Goal: Check status

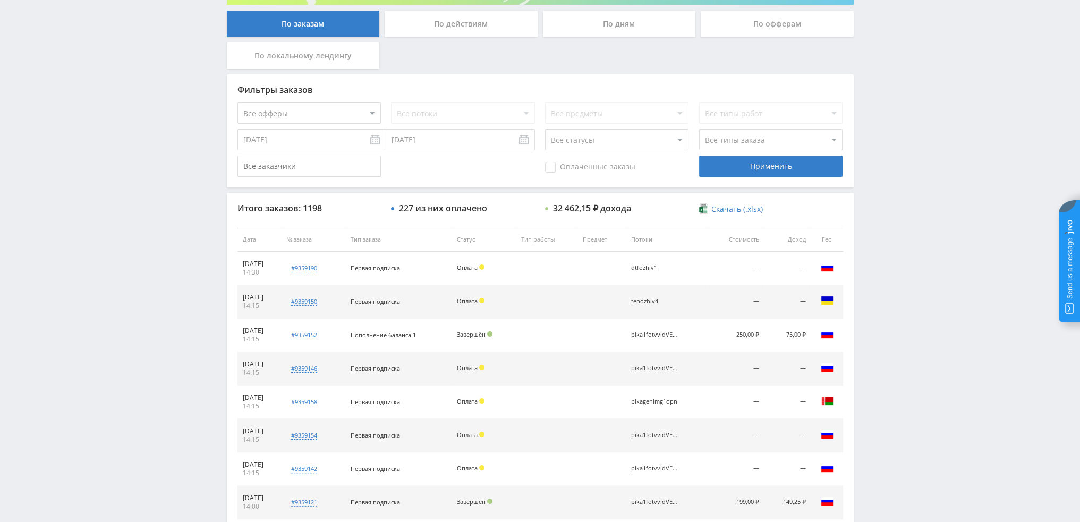
scroll to position [319, 0]
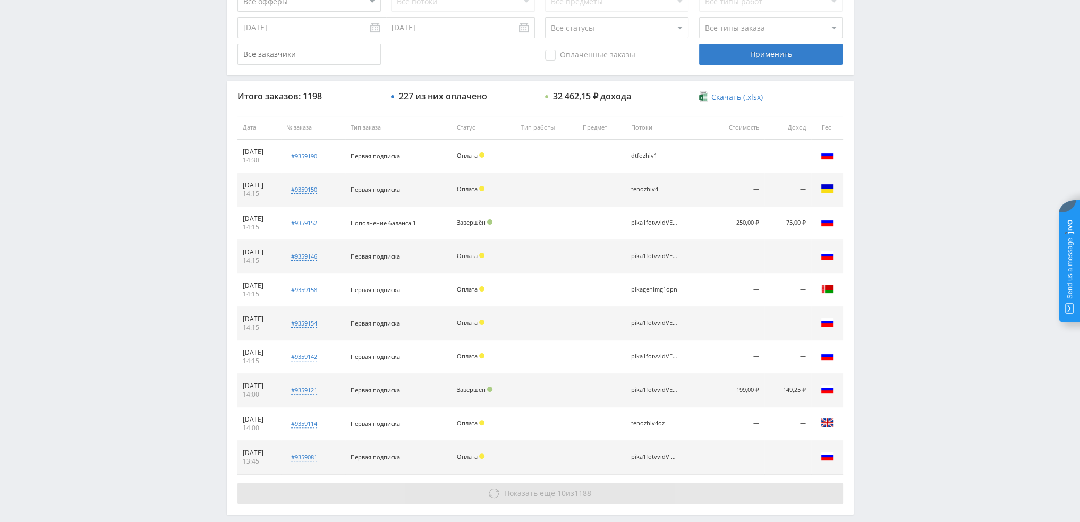
click at [551, 490] on span "Показать ещё" at bounding box center [529, 493] width 51 height 10
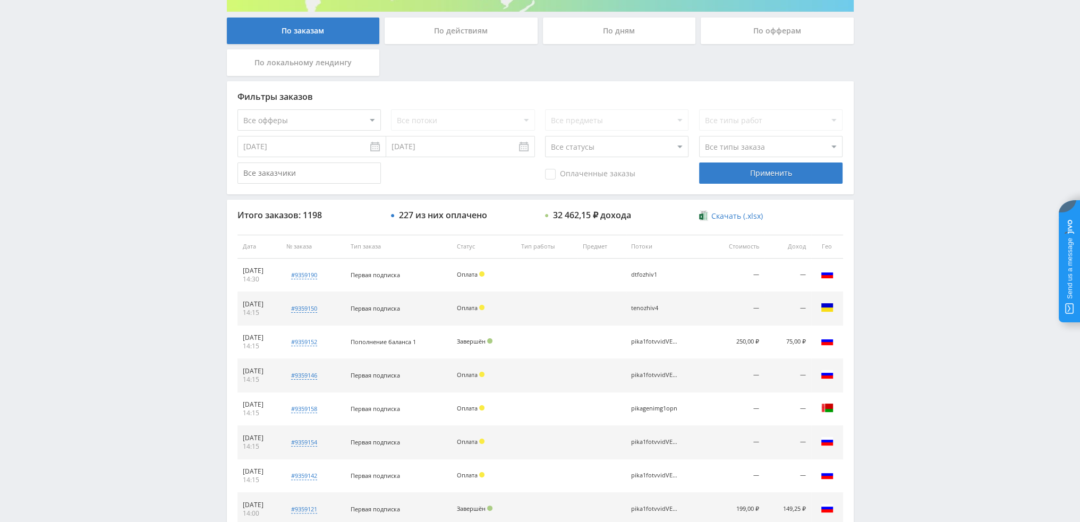
scroll to position [159, 0]
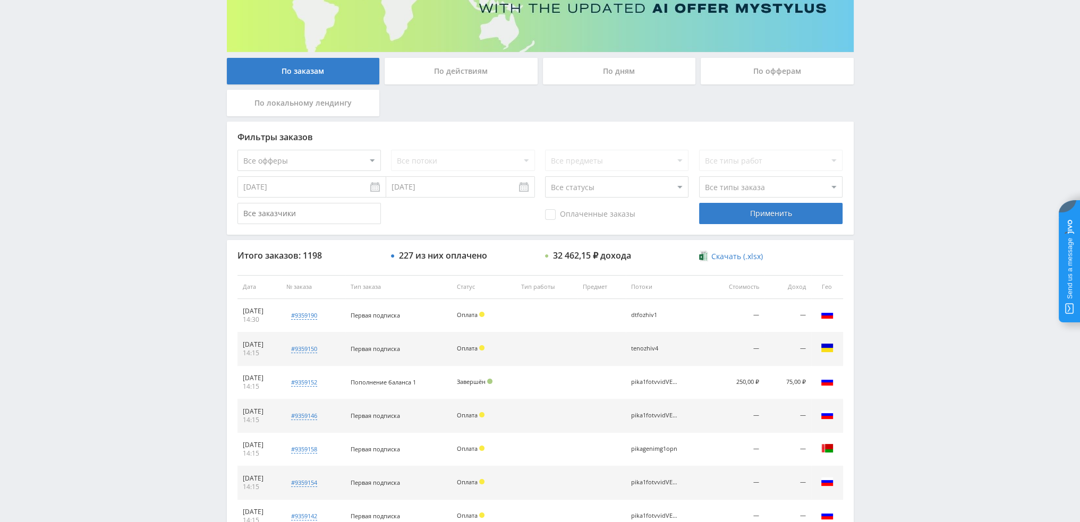
click at [596, 78] on div "По дням" at bounding box center [619, 71] width 153 height 27
click at [0, 0] on input "По дням" at bounding box center [0, 0] width 0 height 0
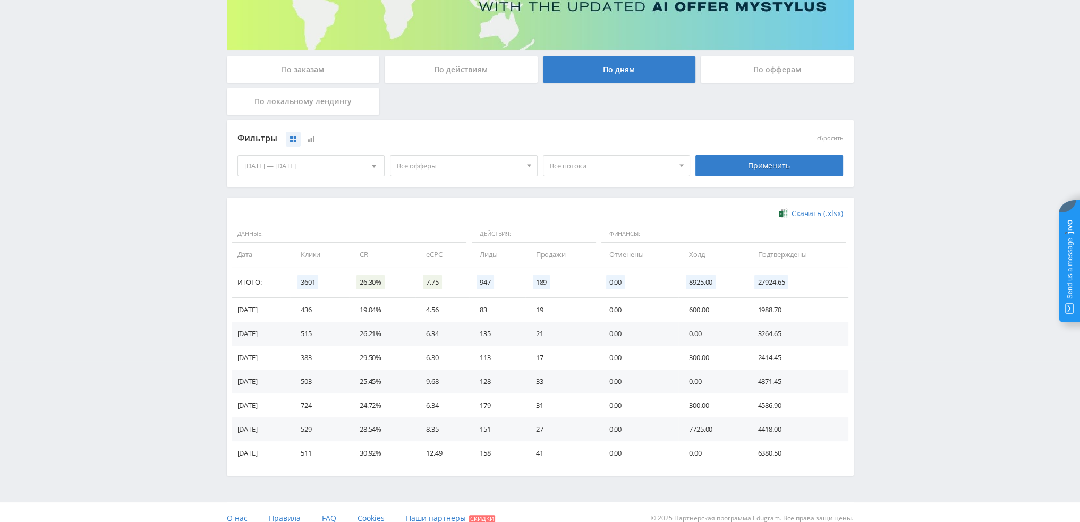
scroll to position [172, 0]
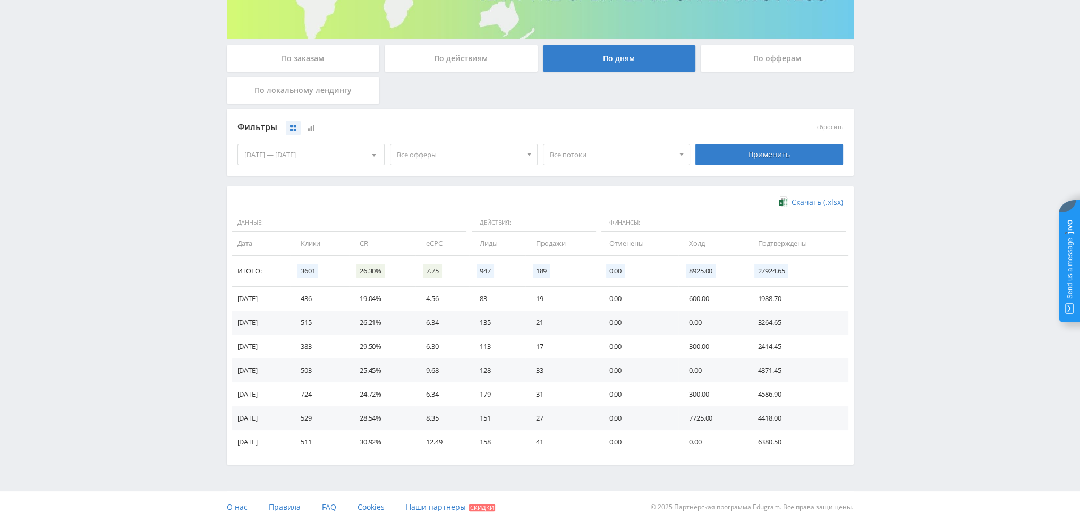
click at [438, 157] on span "Все офферы" at bounding box center [459, 155] width 124 height 20
click at [495, 161] on span "Все офферы" at bounding box center [459, 155] width 124 height 20
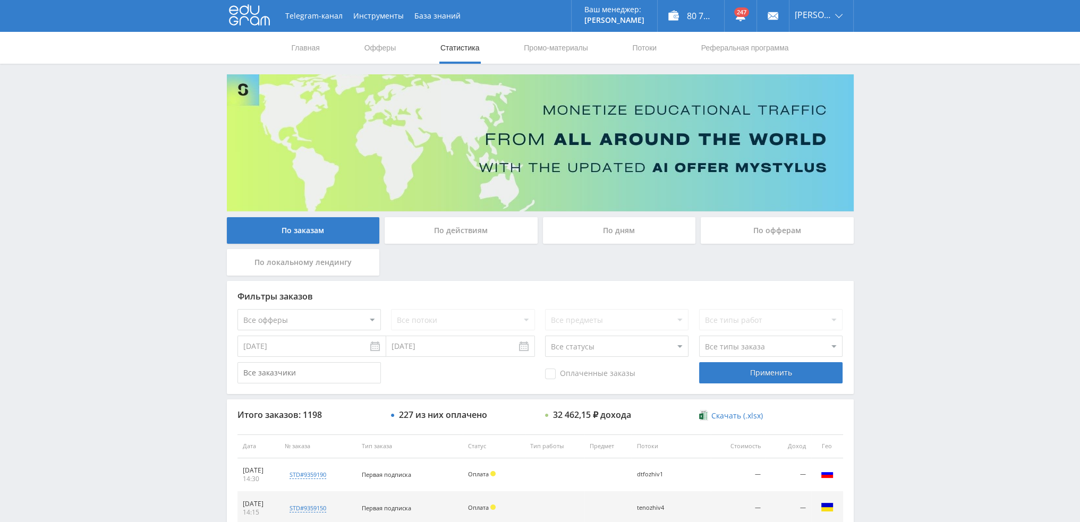
click at [579, 238] on div "По дням" at bounding box center [619, 230] width 153 height 27
click at [0, 0] on input "По дням" at bounding box center [0, 0] width 0 height 0
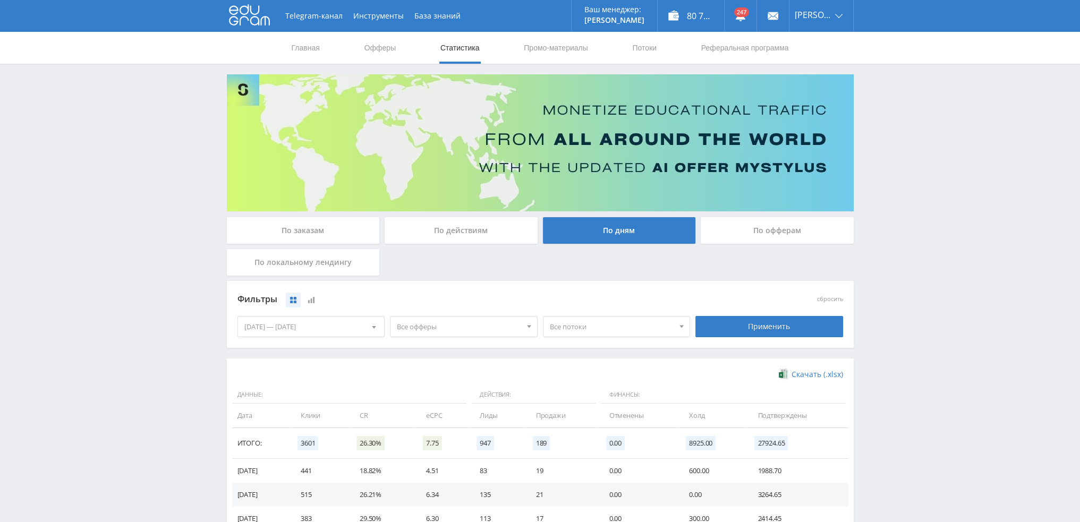
click at [472, 327] on span "Все офферы" at bounding box center [459, 327] width 124 height 20
click at [426, 437] on button "Study AI (RevShare)" at bounding box center [464, 437] width 147 height 15
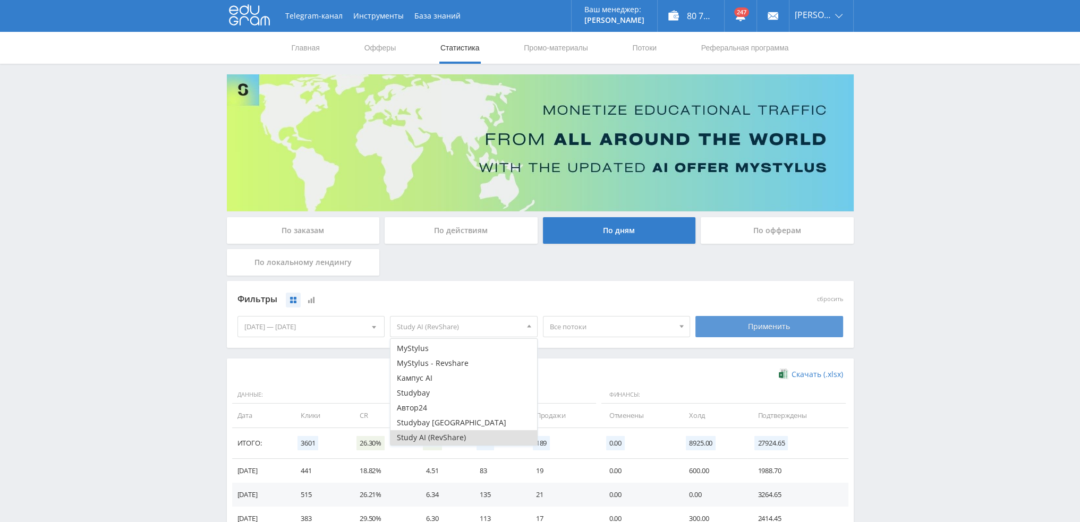
drag, startPoint x: 774, startPoint y: 315, endPoint x: 775, endPoint y: 320, distance: 5.9
click at [774, 316] on div "Применить" at bounding box center [769, 327] width 153 height 30
click at [775, 322] on div "Применить" at bounding box center [770, 326] width 148 height 21
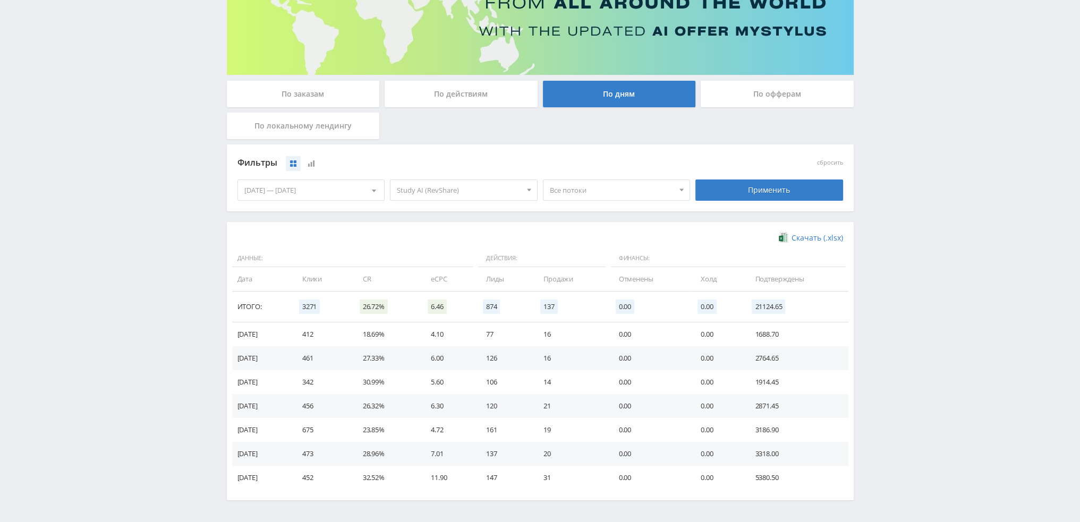
scroll to position [172, 0]
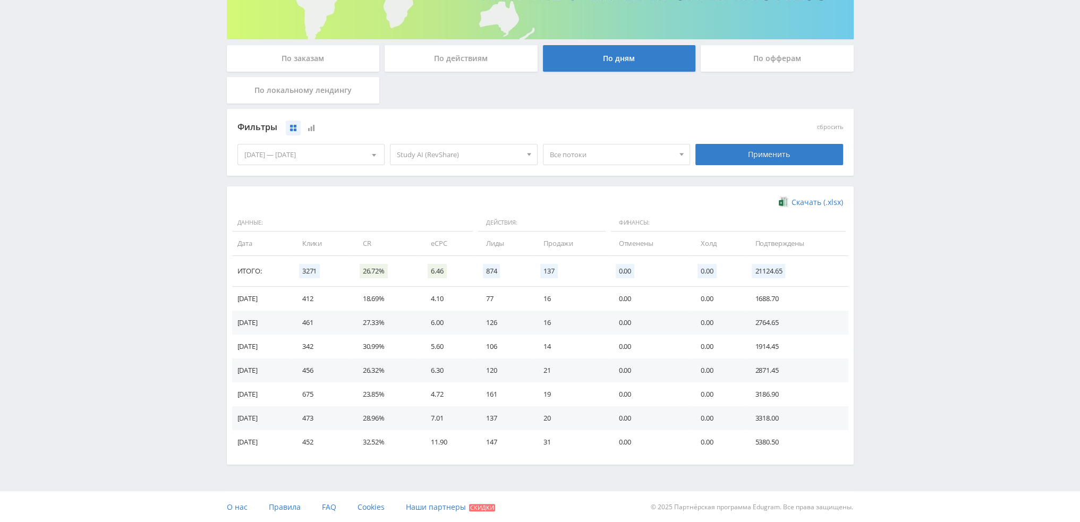
click at [578, 155] on span "Все потоки" at bounding box center [612, 155] width 124 height 20
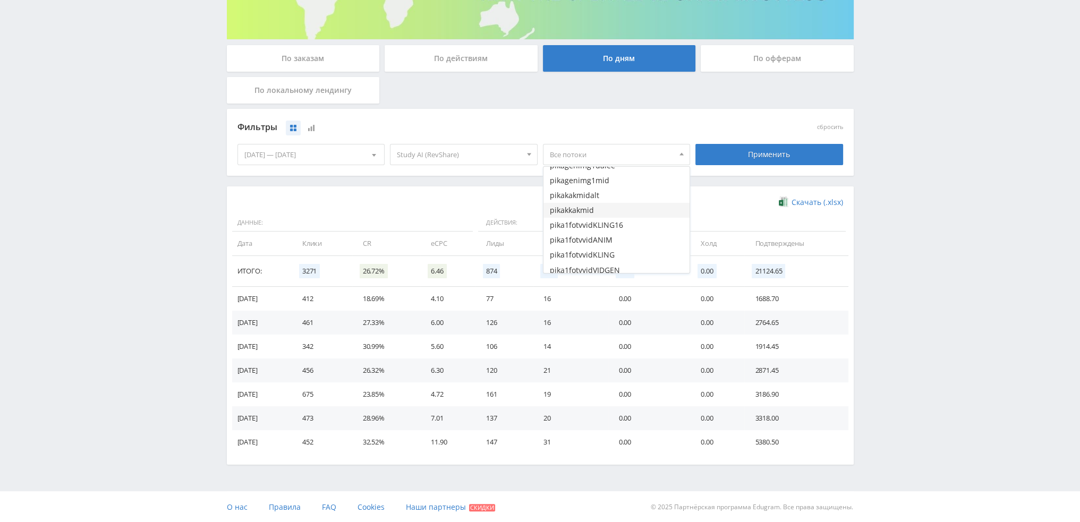
click at [599, 213] on button "pikakkakmid" at bounding box center [617, 210] width 147 height 15
click at [740, 166] on div "Применить" at bounding box center [769, 155] width 153 height 30
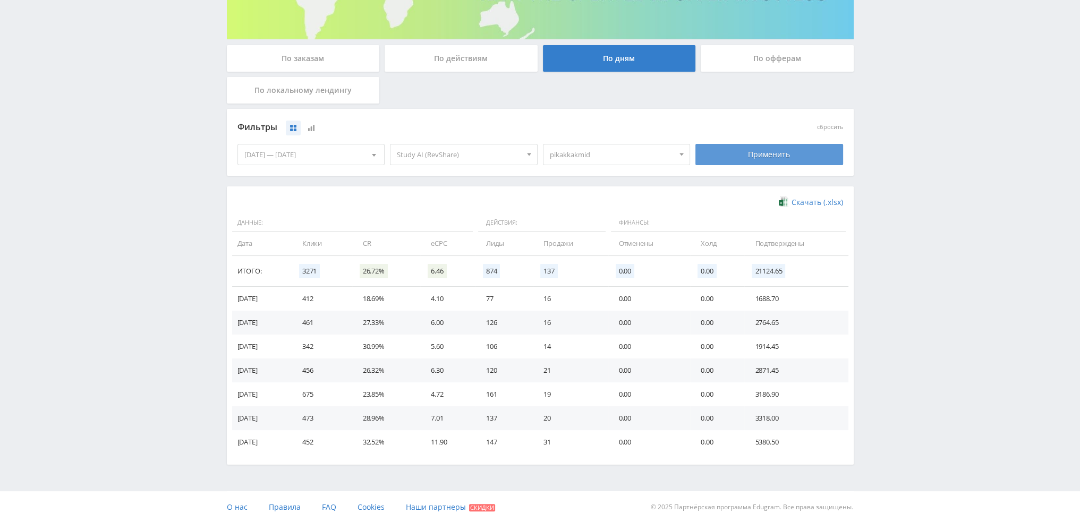
click at [748, 157] on div "Применить" at bounding box center [770, 154] width 148 height 21
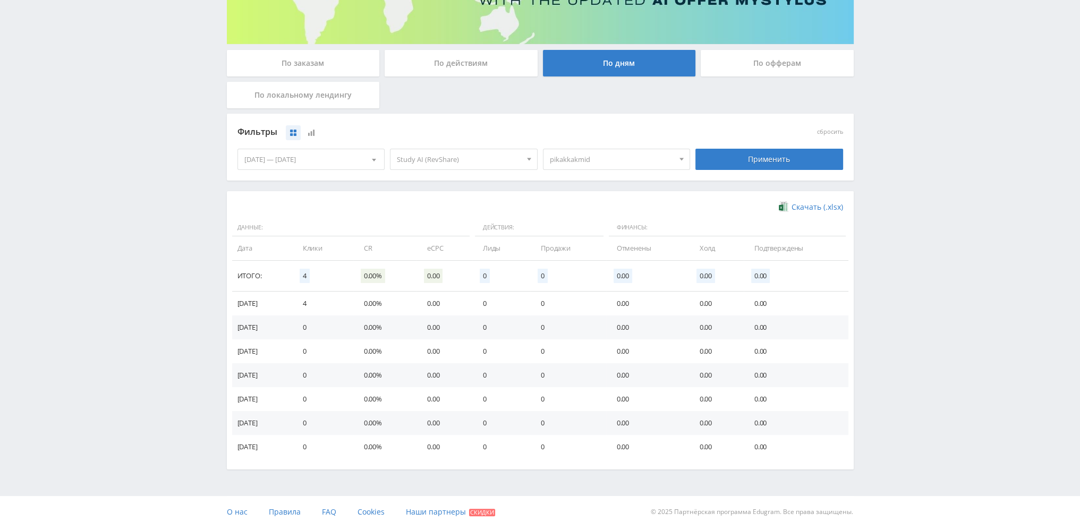
scroll to position [172, 0]
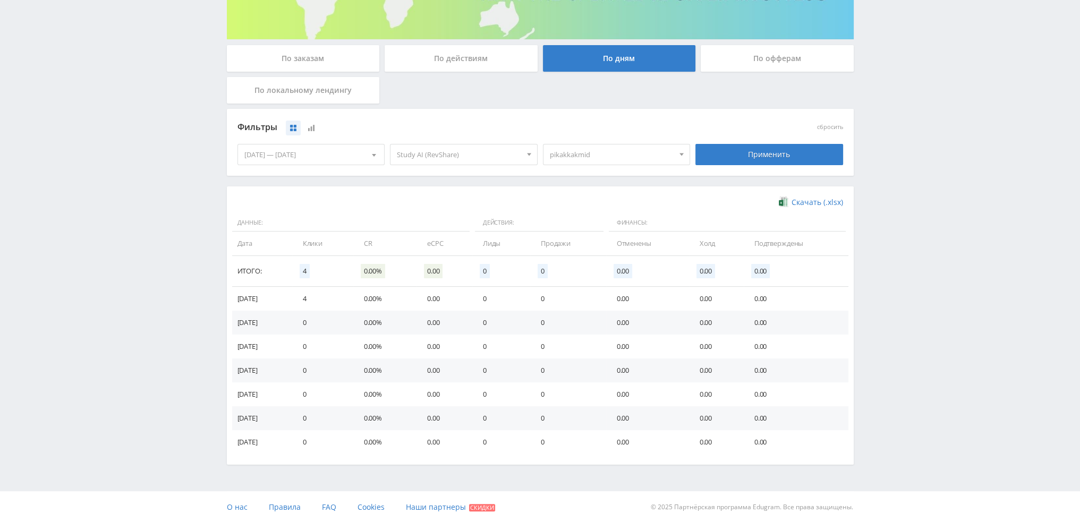
click at [591, 154] on span "pikakkakmid" at bounding box center [612, 155] width 124 height 20
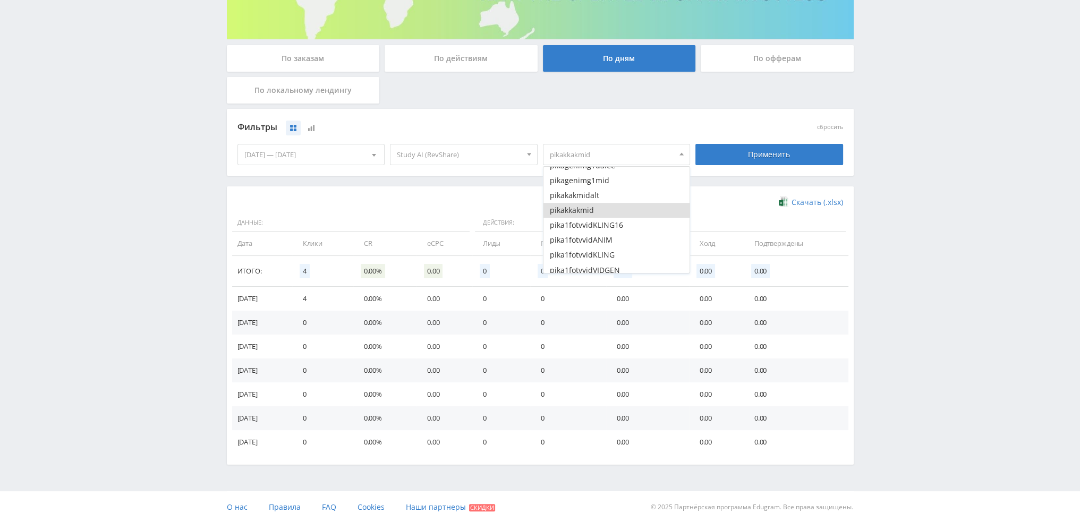
click at [583, 207] on button "pikakkakmid" at bounding box center [617, 210] width 147 height 15
click at [617, 227] on button "pika1fotvvidVEO3" at bounding box center [617, 232] width 147 height 15
click at [616, 218] on button "pika1fotvvidVIDGEN" at bounding box center [617, 217] width 147 height 15
click at [616, 202] on button "pika1fotvvidKLING" at bounding box center [617, 201] width 147 height 15
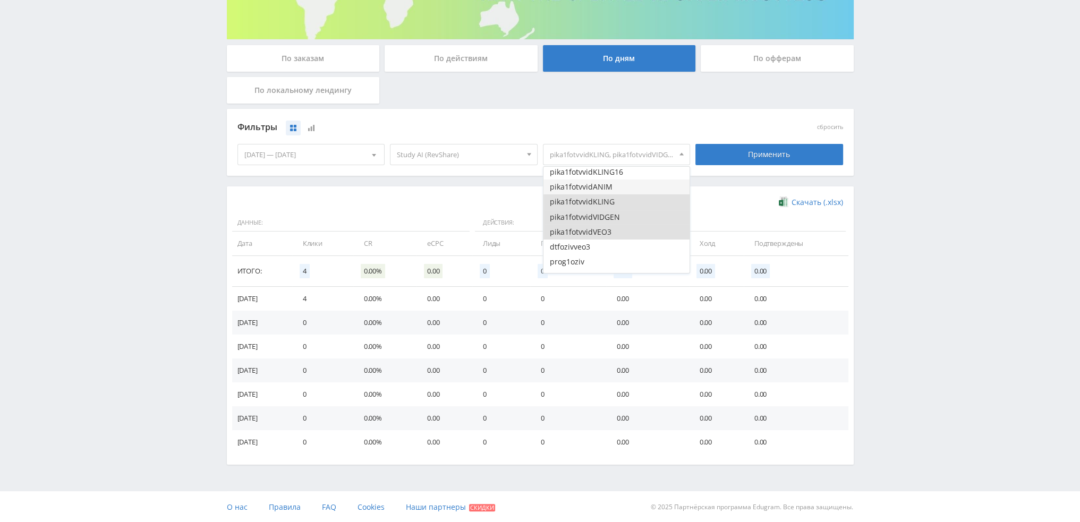
click at [616, 188] on button "pika1fotvvidANIM" at bounding box center [617, 187] width 147 height 15
click at [617, 174] on button "pika1fotvvidKLING16" at bounding box center [617, 172] width 147 height 15
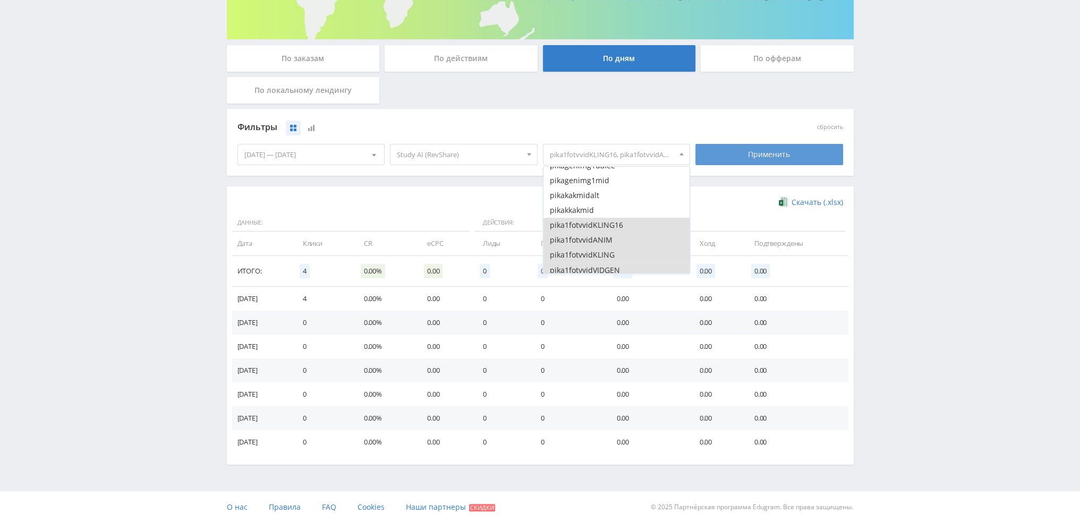
click at [728, 159] on div "Применить" at bounding box center [770, 154] width 148 height 21
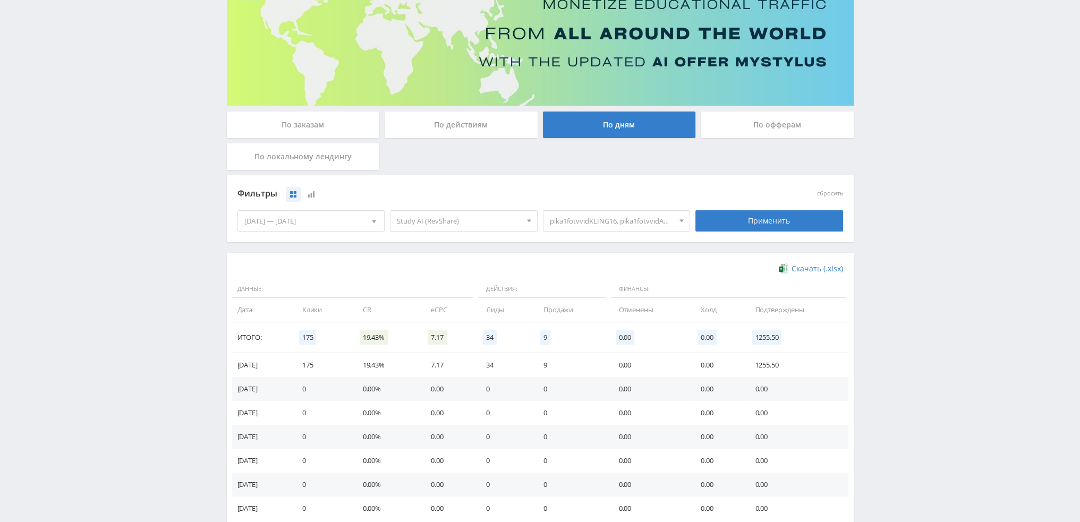
scroll to position [159, 0]
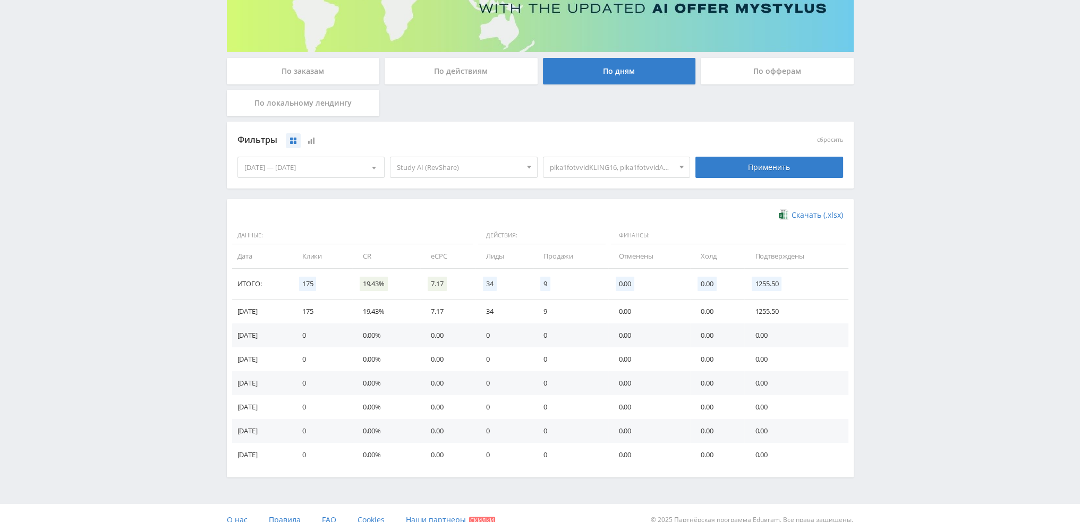
click at [629, 171] on span "pika1fotvvidKLING16, pika1fotvvidANIM, pika1fotvvidKLING, pika1fotvvidVIDGEN, p…" at bounding box center [612, 167] width 124 height 20
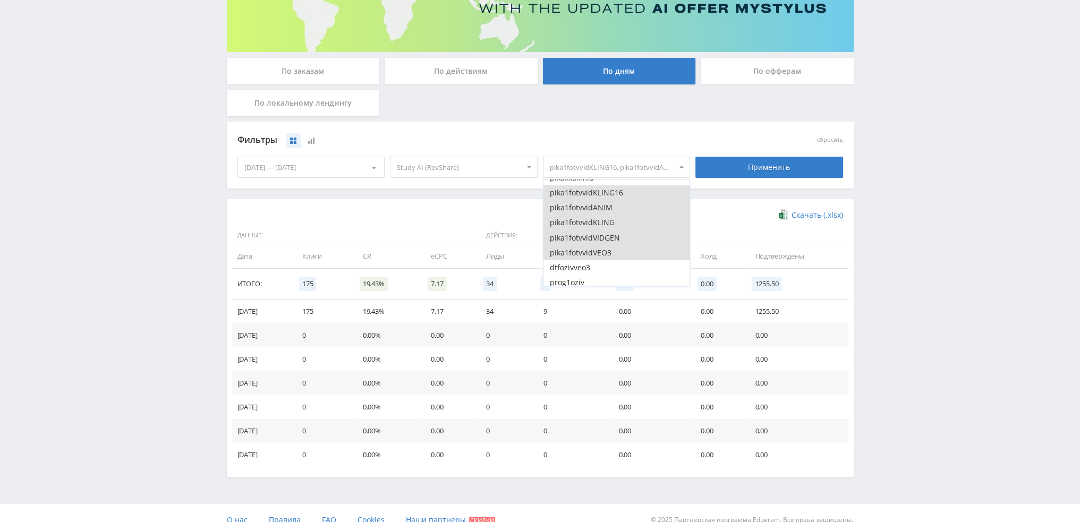
scroll to position [106, 0]
click at [615, 188] on button "pika1fotvvidKLING16" at bounding box center [617, 184] width 147 height 15
click at [605, 201] on button "pika1fotvvidANIM" at bounding box center [617, 199] width 147 height 15
click at [607, 214] on button "pika1fotvvidKLING" at bounding box center [617, 214] width 147 height 15
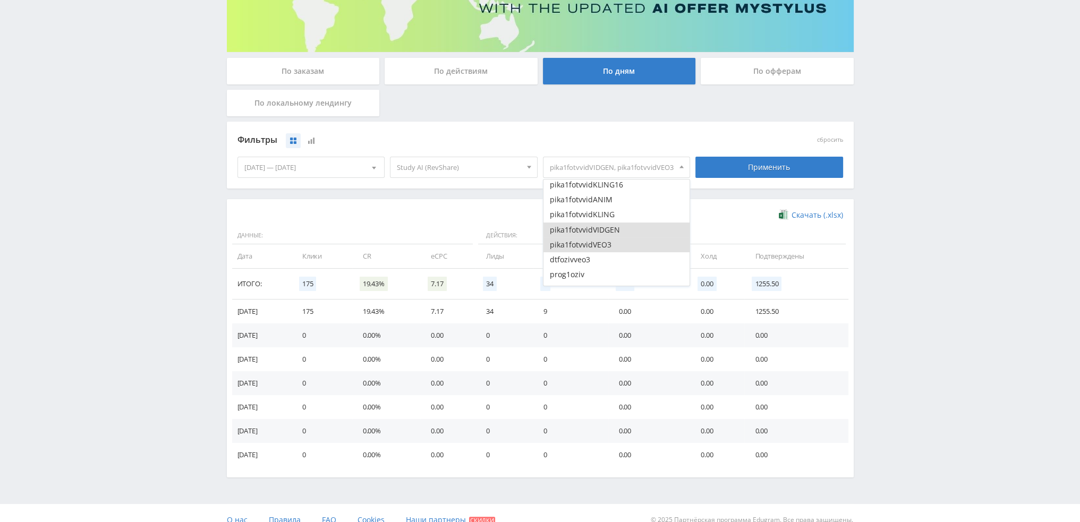
drag, startPoint x: 608, startPoint y: 226, endPoint x: 609, endPoint y: 236, distance: 9.6
click at [608, 227] on button "pika1fotvvidVIDGEN" at bounding box center [617, 230] width 147 height 15
click at [608, 242] on button "pika1fotvvidVEO3" at bounding box center [617, 245] width 147 height 15
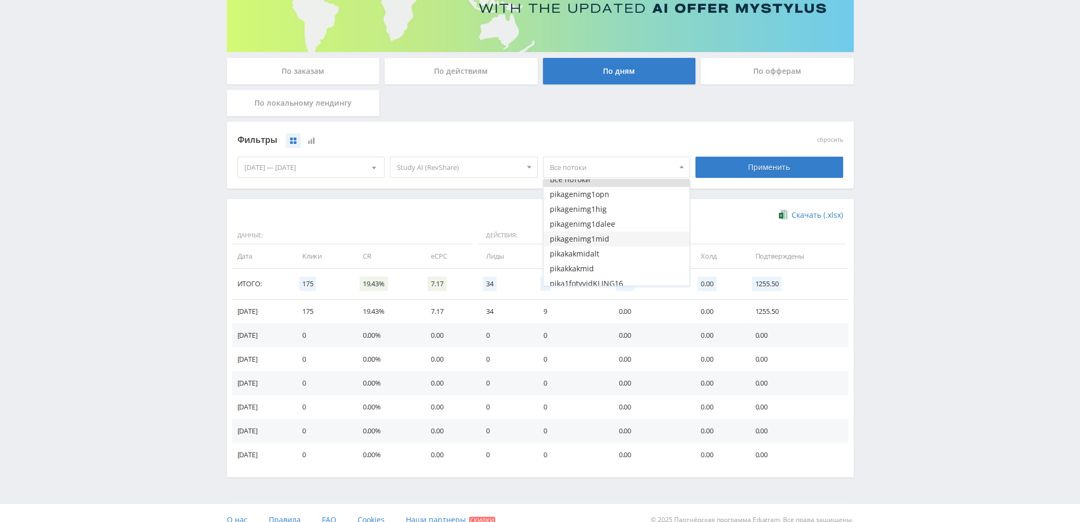
scroll to position [0, 0]
click at [602, 243] on button "pikagenimg1mid" at bounding box center [617, 246] width 147 height 15
click at [606, 230] on button "pikagenimg1dalee" at bounding box center [617, 231] width 147 height 15
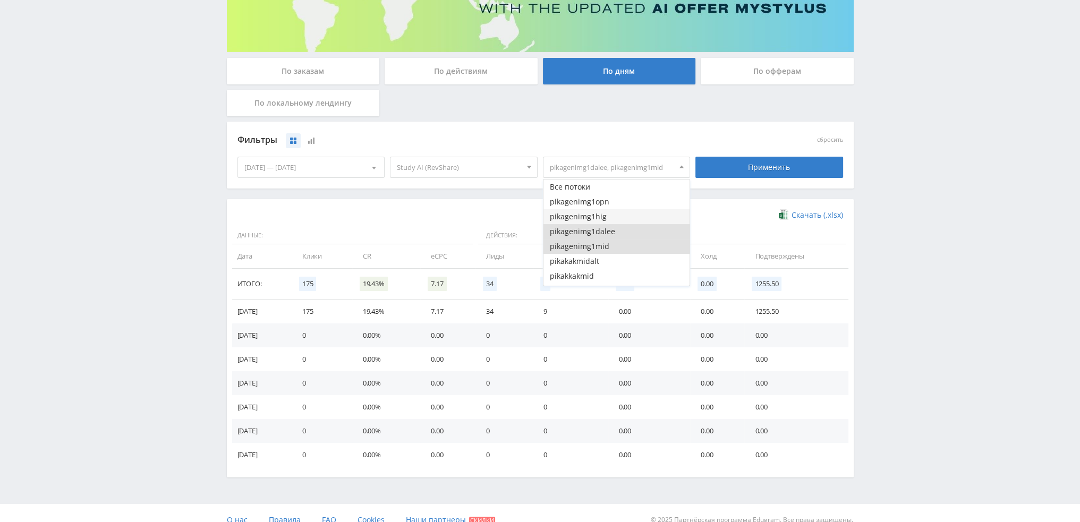
click at [607, 214] on button "pikagenimg1hig" at bounding box center [617, 216] width 147 height 15
click at [608, 204] on button "pikagenimg1opn" at bounding box center [617, 201] width 147 height 15
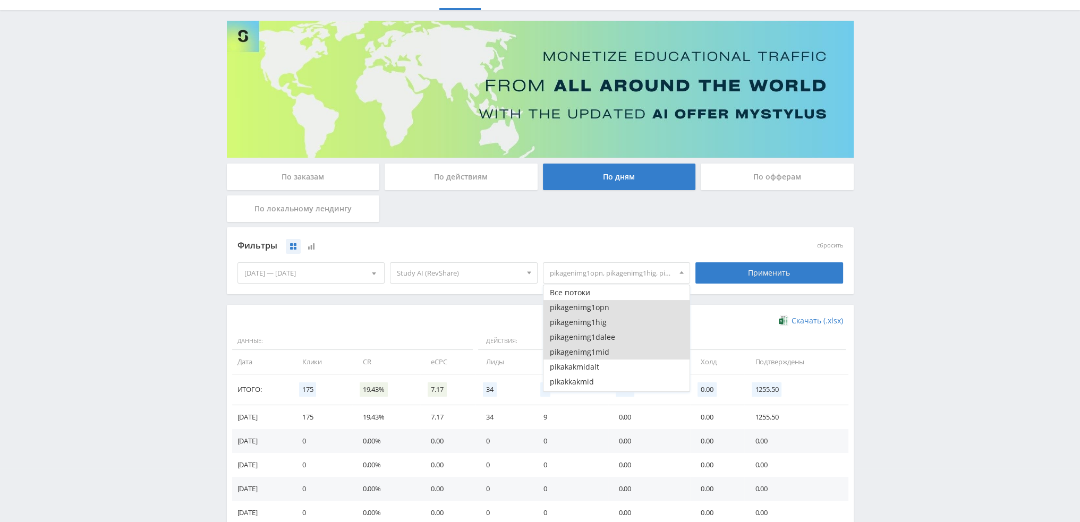
scroll to position [53, 0]
click at [742, 267] on div "Применить" at bounding box center [770, 273] width 148 height 21
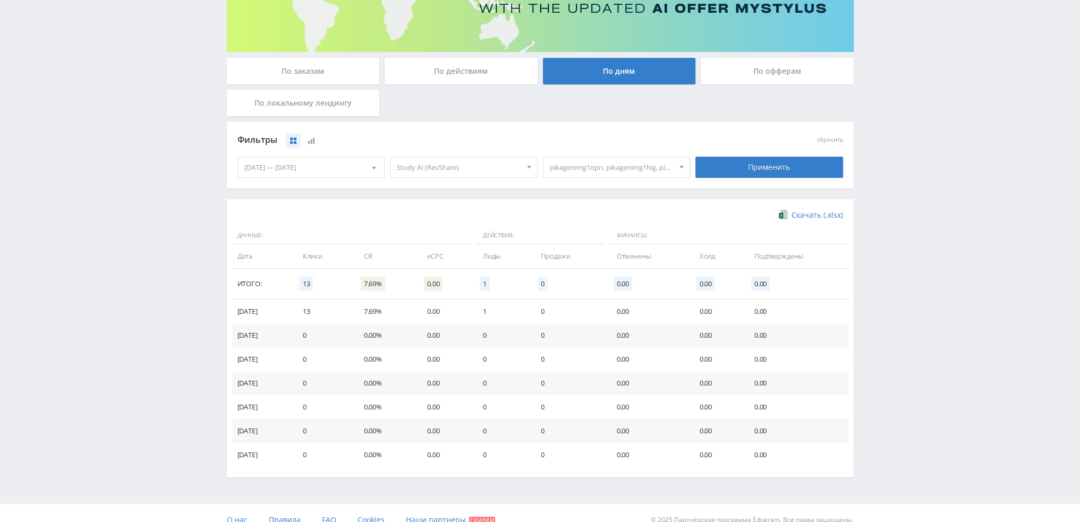
scroll to position [0, 0]
